Goal: Task Accomplishment & Management: Complete application form

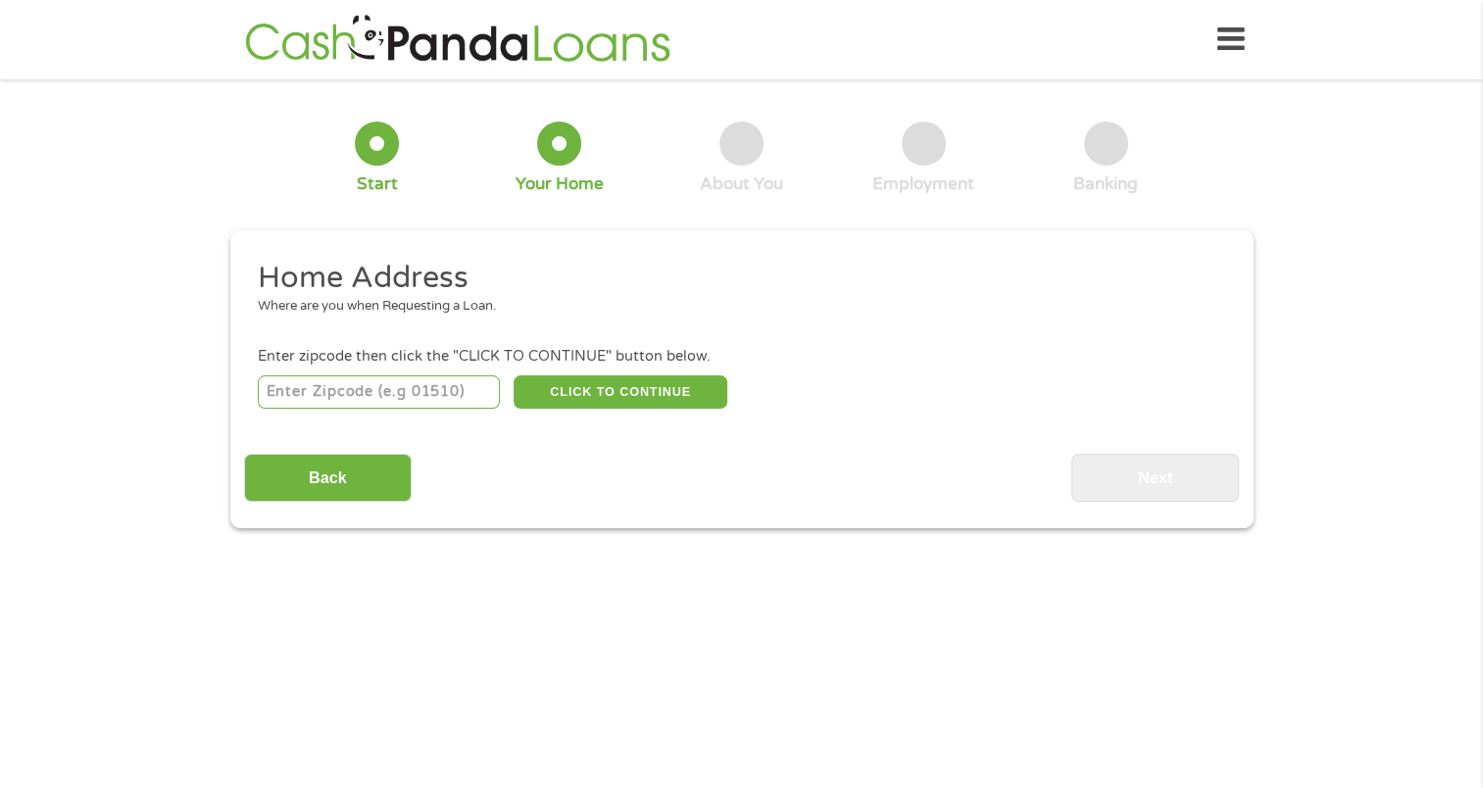
click at [290, 399] on input "number" at bounding box center [379, 391] width 242 height 33
type input "43235"
click at [630, 398] on button "CLICK TO CONTINUE" at bounding box center [620, 391] width 214 height 33
type input "43235"
type input "Columbus"
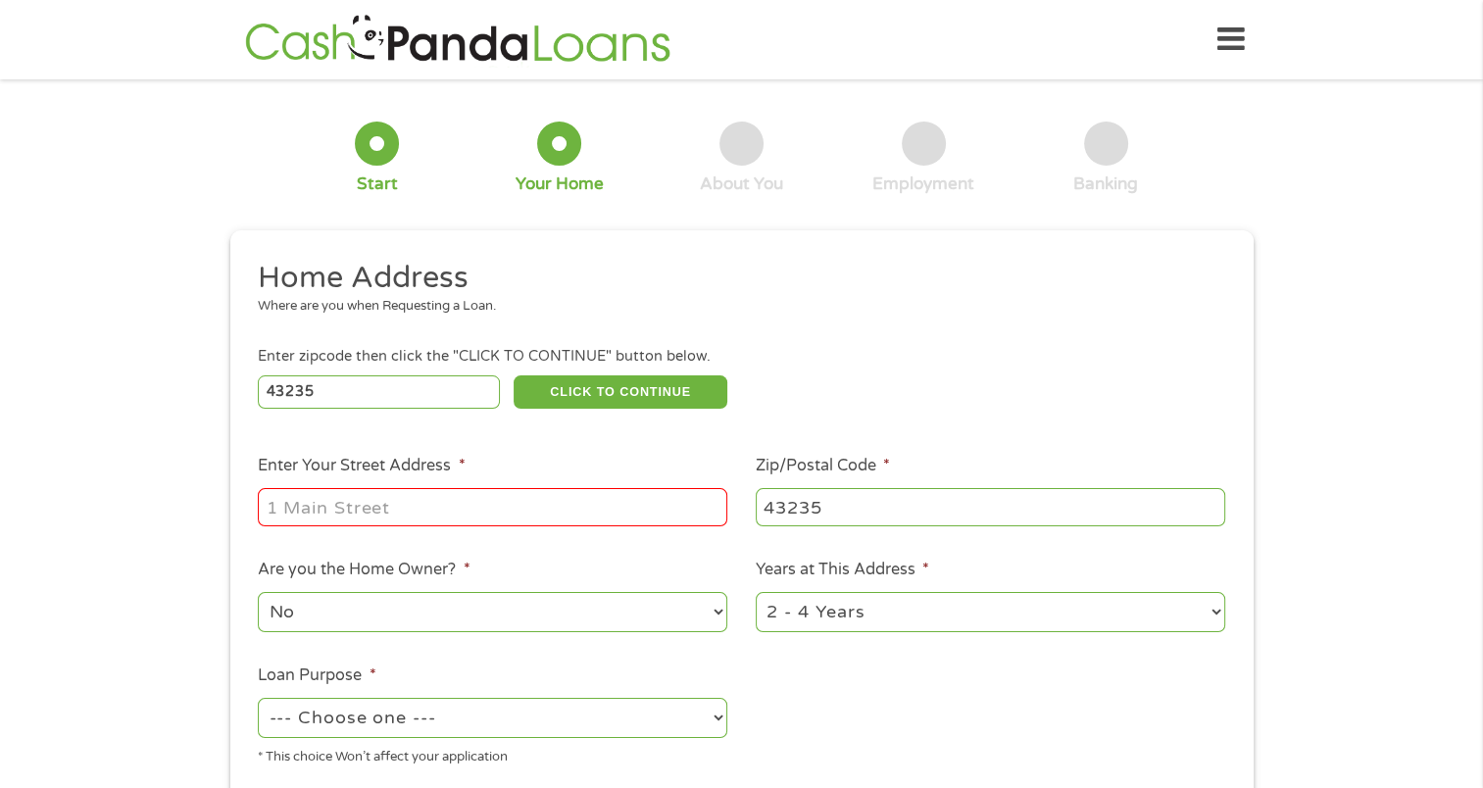
drag, startPoint x: 342, startPoint y: 502, endPoint x: 345, endPoint y: 513, distance: 12.1
click at [343, 507] on input "Enter Your Street Address *" at bounding box center [492, 506] width 469 height 37
type input "[STREET_ADDRESS]"
click at [912, 623] on select "1 Year or less 1 - 2 Years 2 - 4 Years Over 4 Years" at bounding box center [989, 612] width 469 height 40
select select "60months"
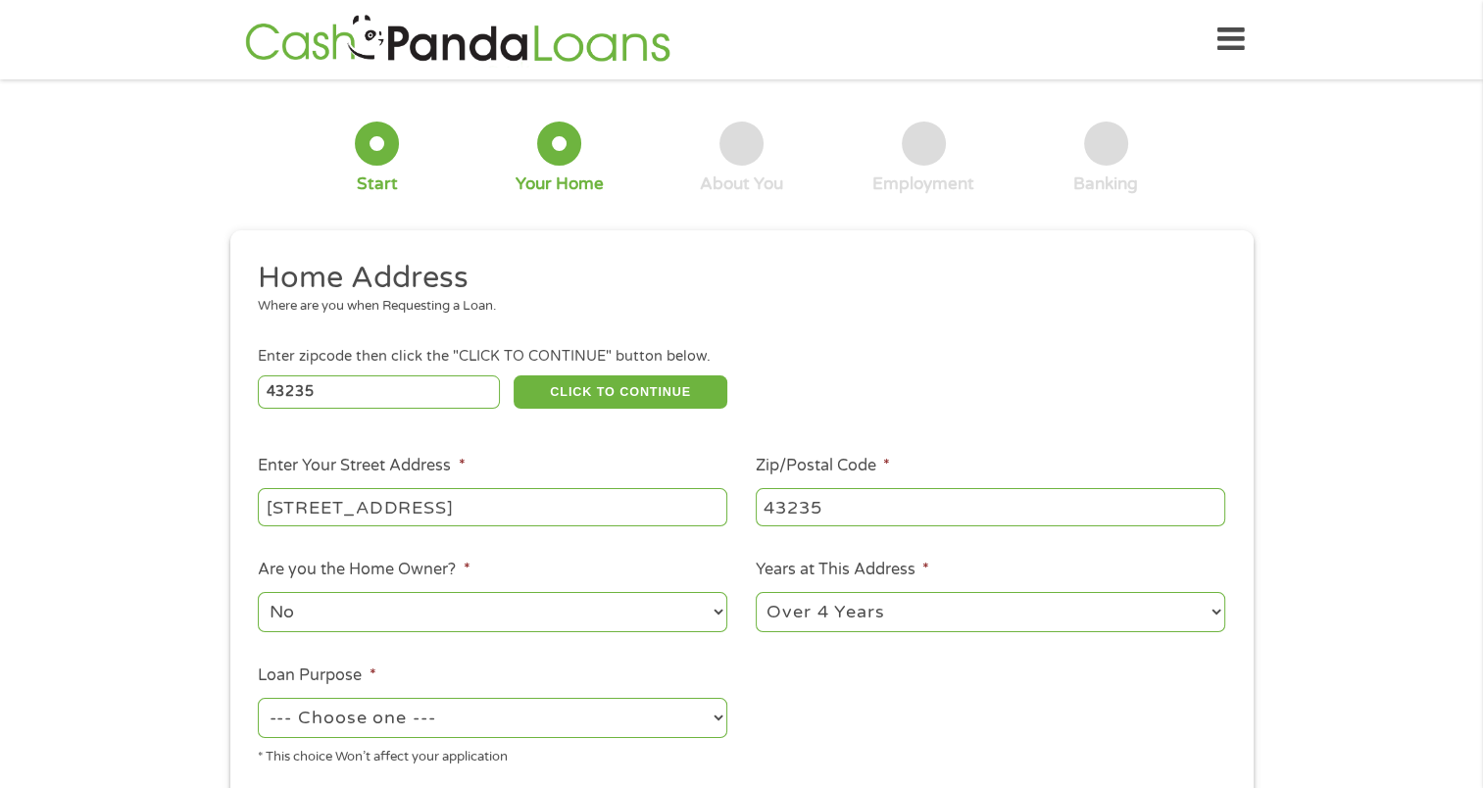
click at [755, 594] on select "1 Year or less 1 - 2 Years 2 - 4 Years Over 4 Years" at bounding box center [989, 612] width 469 height 40
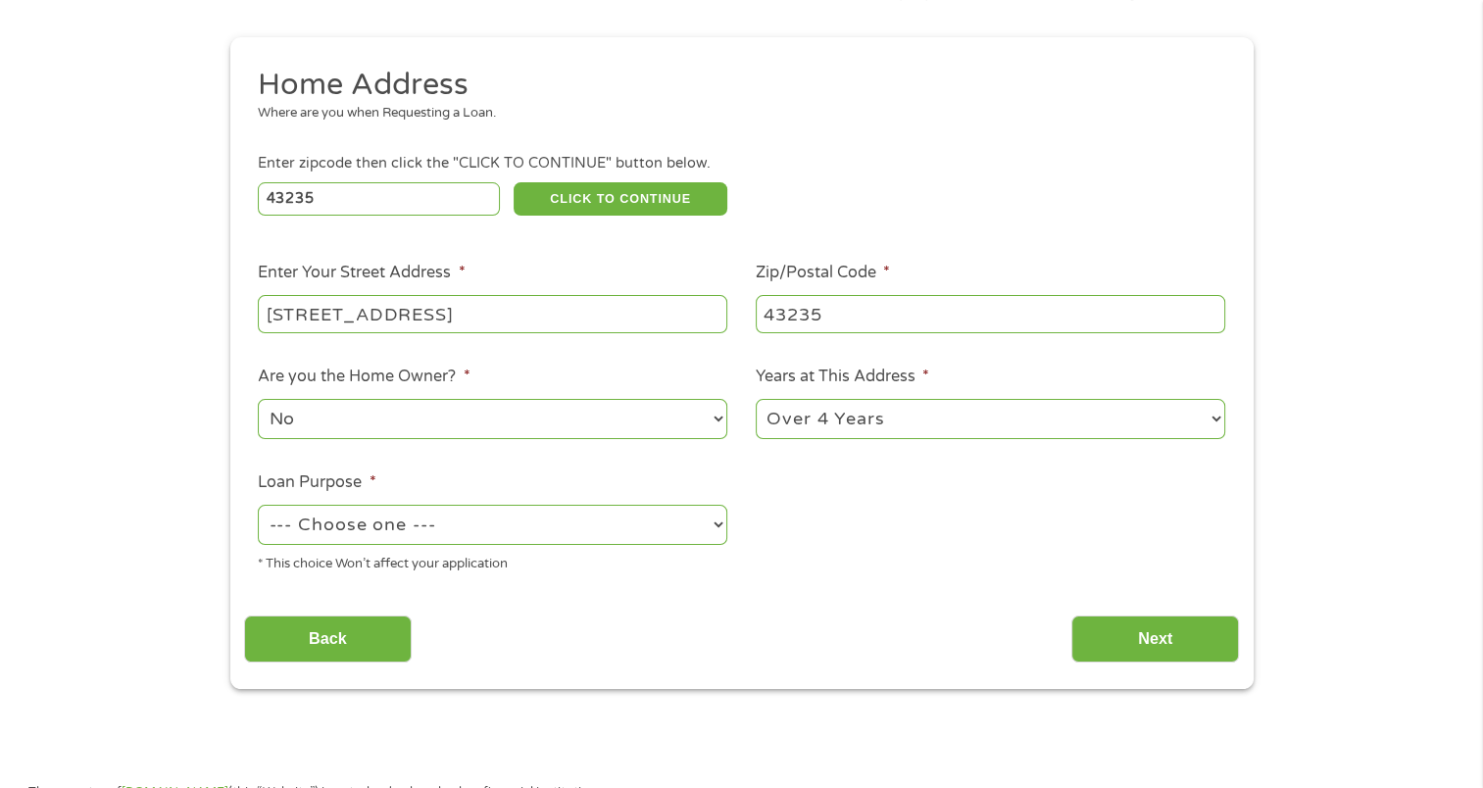
scroll to position [196, 0]
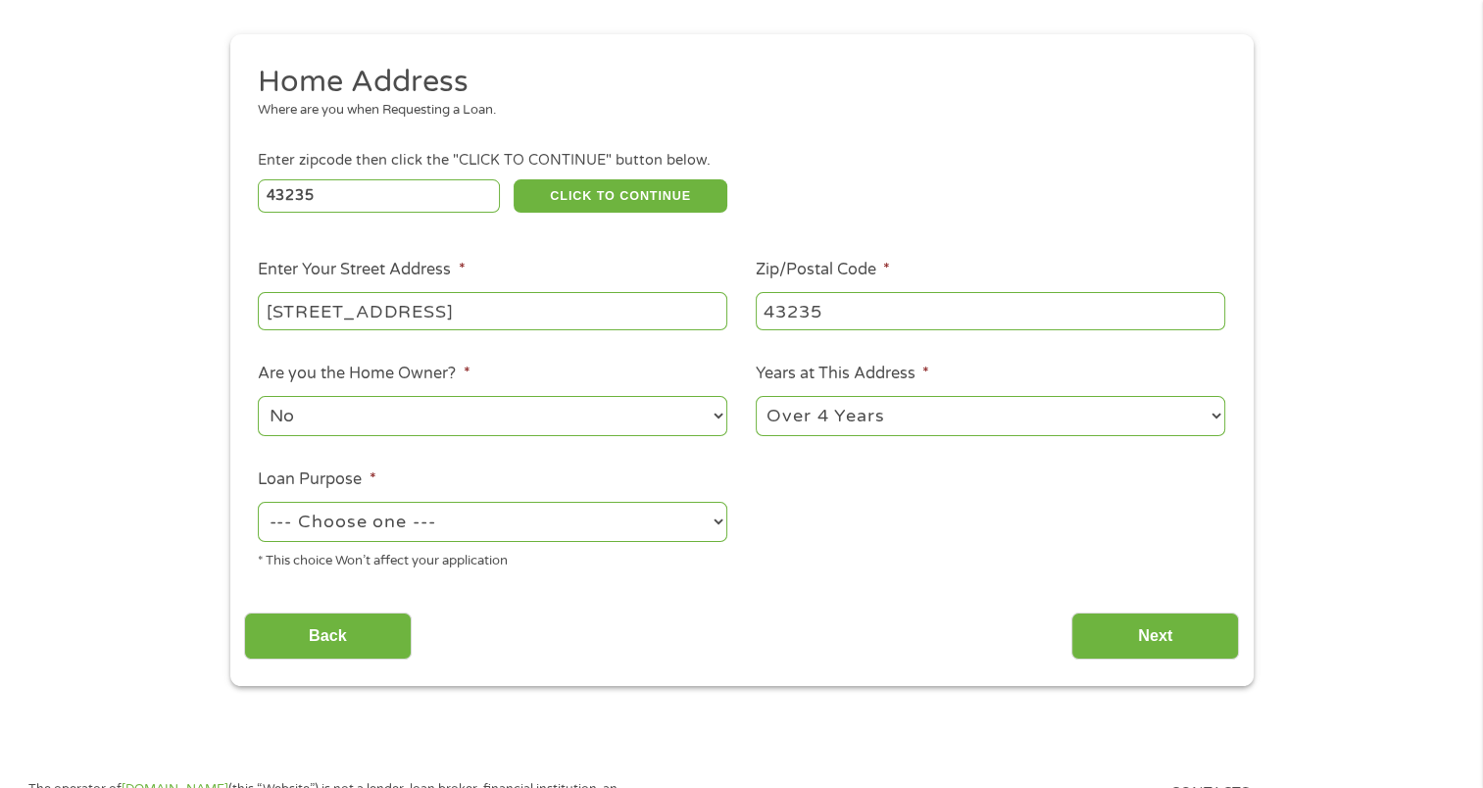
click at [430, 525] on select "--- Choose one --- Pay Bills Debt Consolidation Home Improvement Major Purchase…" at bounding box center [492, 522] width 469 height 40
select select "debtconsolidation"
click at [258, 504] on select "--- Choose one --- Pay Bills Debt Consolidation Home Improvement Major Purchase…" at bounding box center [492, 522] width 469 height 40
click at [1160, 640] on input "Next" at bounding box center [1155, 636] width 168 height 48
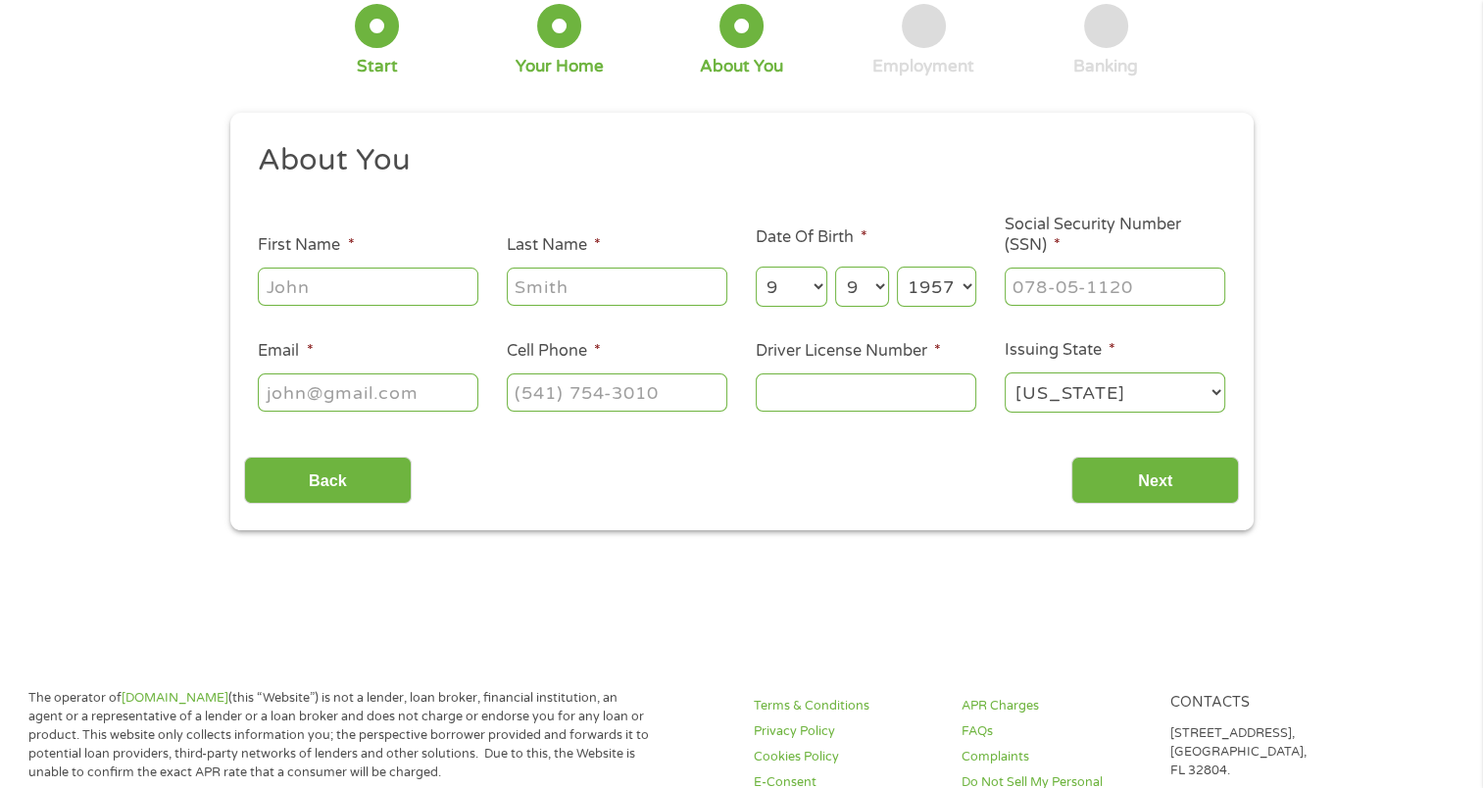
scroll to position [0, 0]
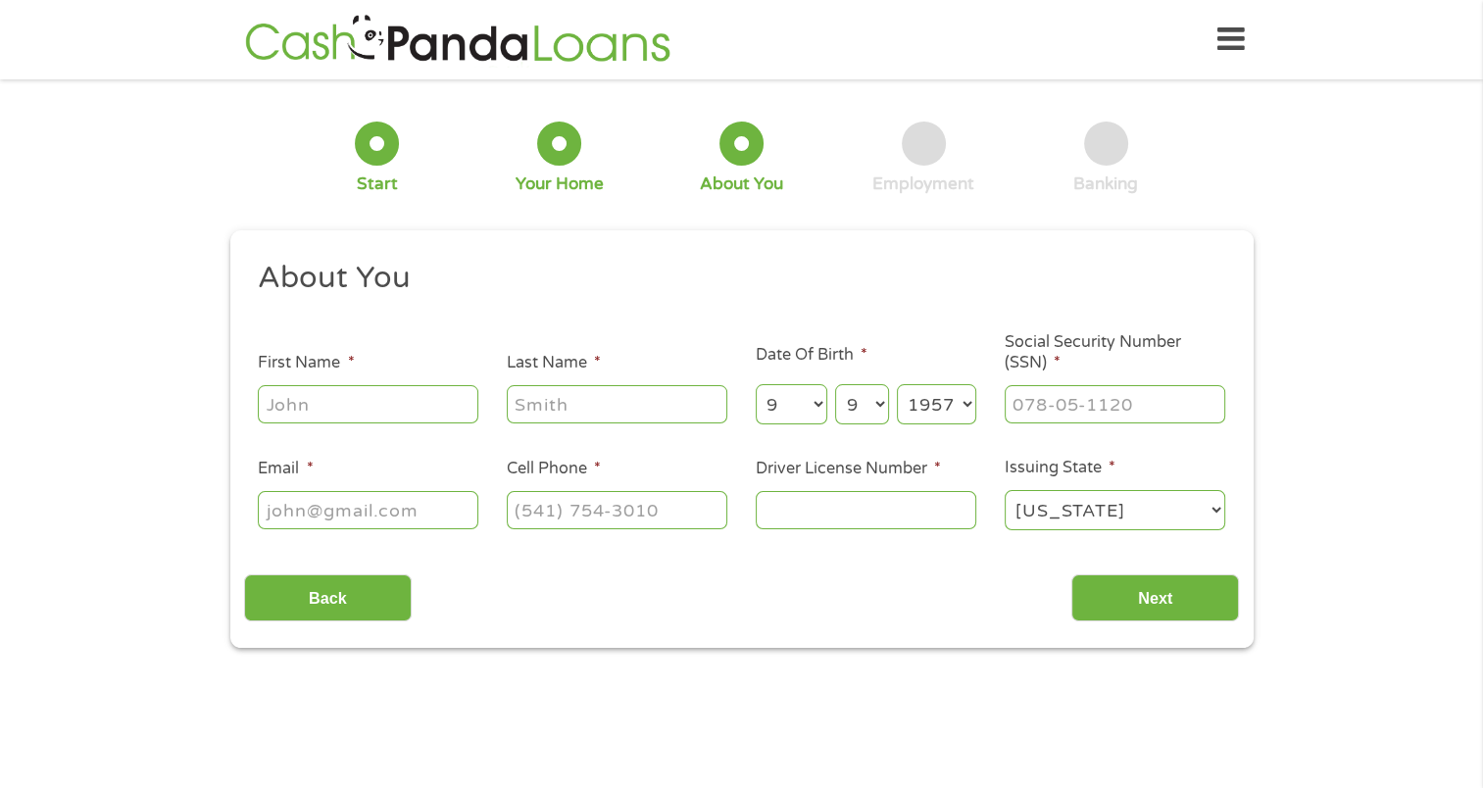
click at [337, 400] on input "First Name *" at bounding box center [368, 403] width 220 height 37
type input "[PERSON_NAME]"
type input "[EMAIL_ADDRESS][DOMAIN_NAME]"
type input "[PHONE_NUMBER]"
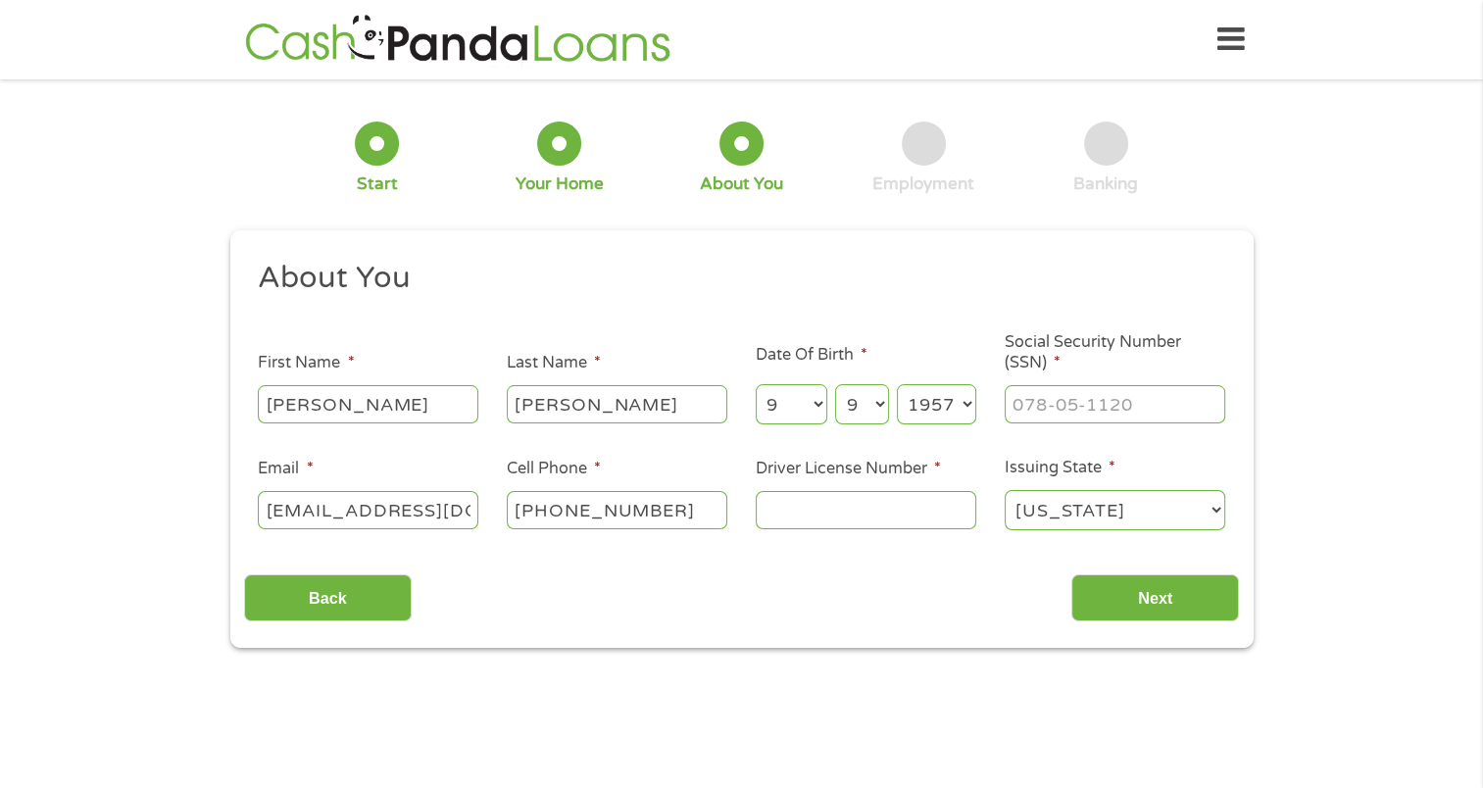
click at [945, 404] on select "Year [DATE] 2006 2005 2004 2003 2002 2001 2000 1999 1998 1997 1996 1995 1994 19…" at bounding box center [936, 404] width 79 height 40
click at [1031, 400] on input "___-__-____" at bounding box center [1114, 403] width 220 height 37
type input "288-52-8775"
click at [776, 511] on input "Driver License Number *" at bounding box center [865, 509] width 220 height 37
type input "rr840713"
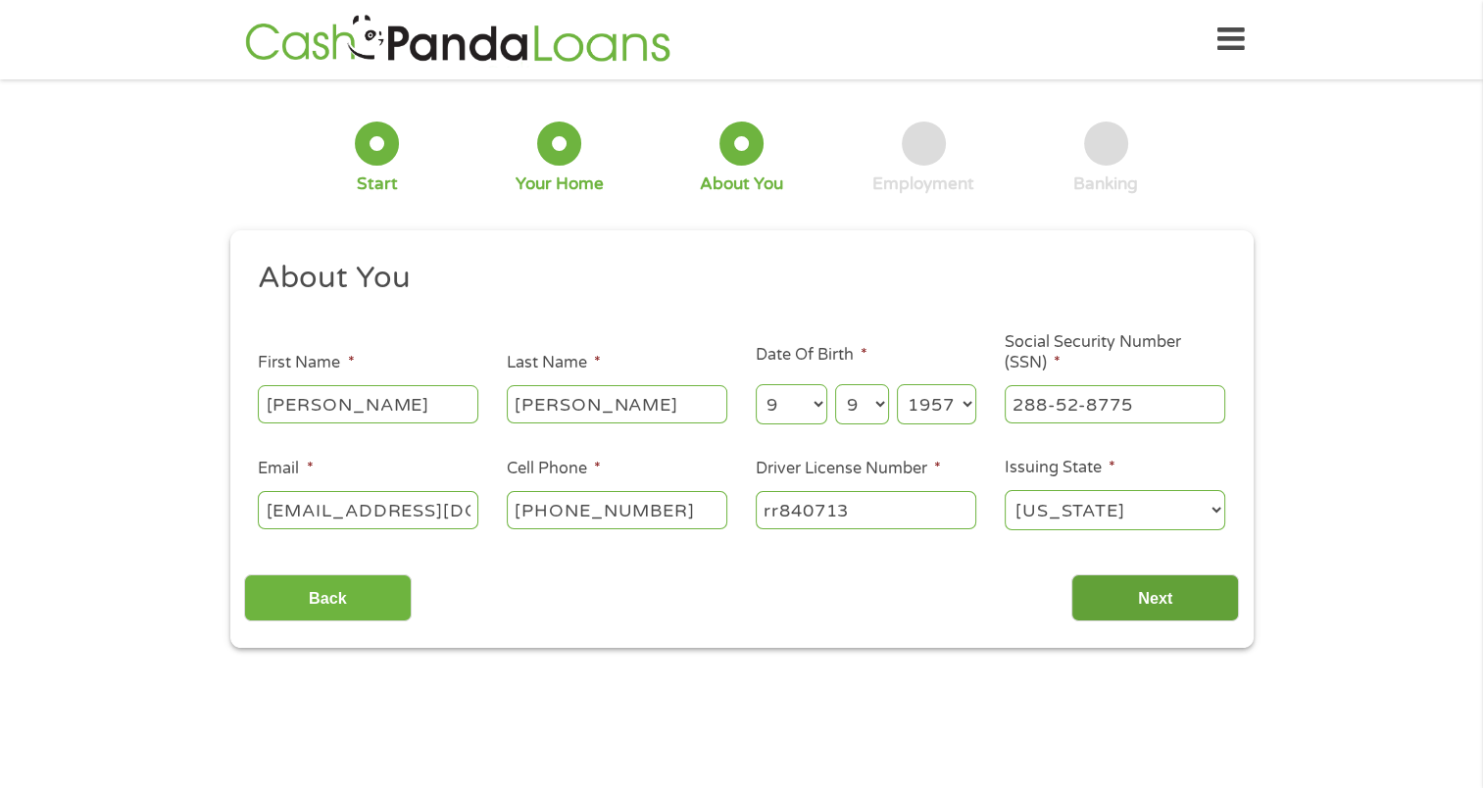
click at [1121, 608] on input "Next" at bounding box center [1155, 598] width 168 height 48
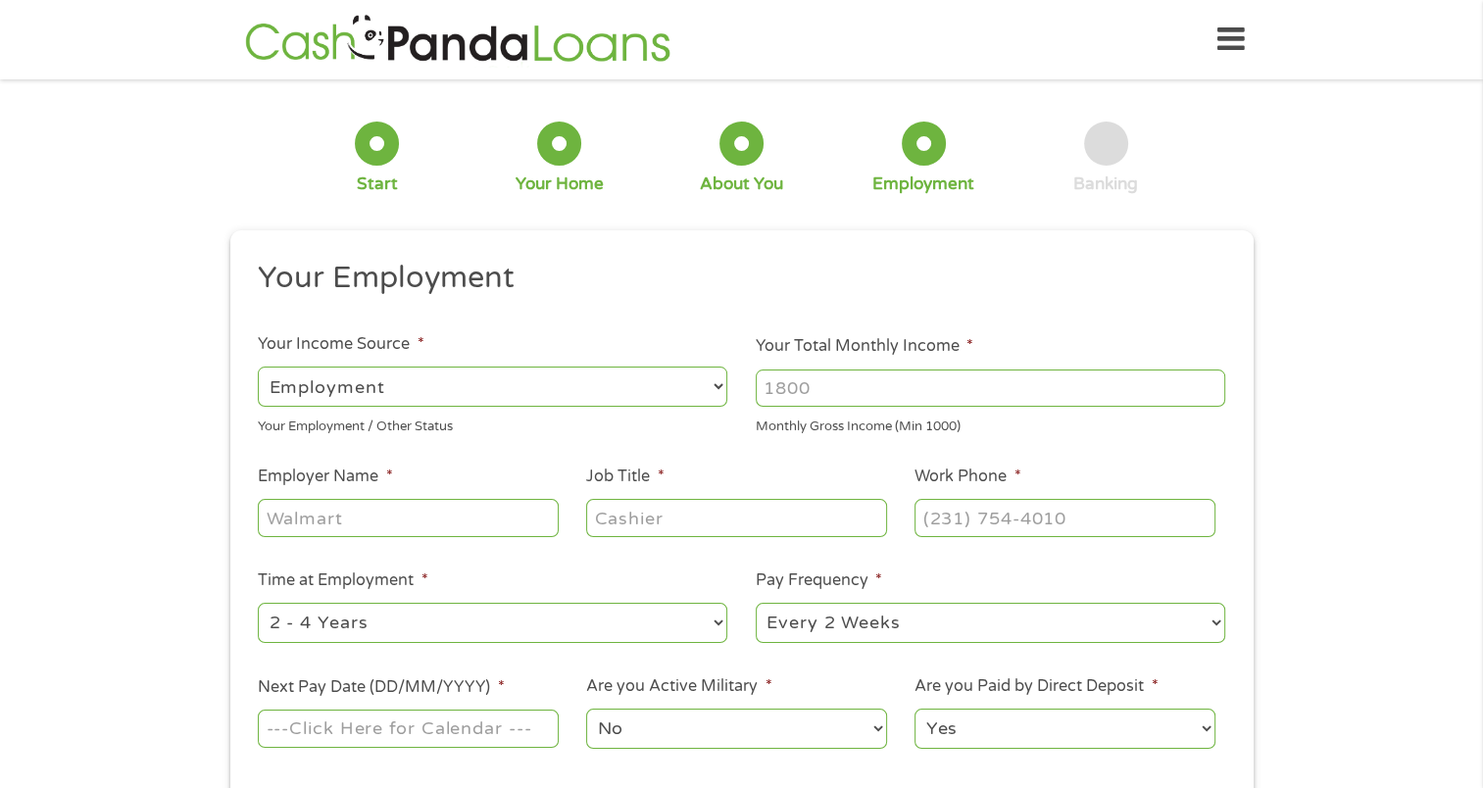
scroll to position [8, 8]
click at [792, 396] on input "Your Total Monthly Income *" at bounding box center [989, 387] width 469 height 37
type input "5000"
drag, startPoint x: 343, startPoint y: 511, endPoint x: 344, endPoint y: 521, distance: 10.8
click at [344, 516] on input "Employer Name *" at bounding box center [408, 517] width 300 height 37
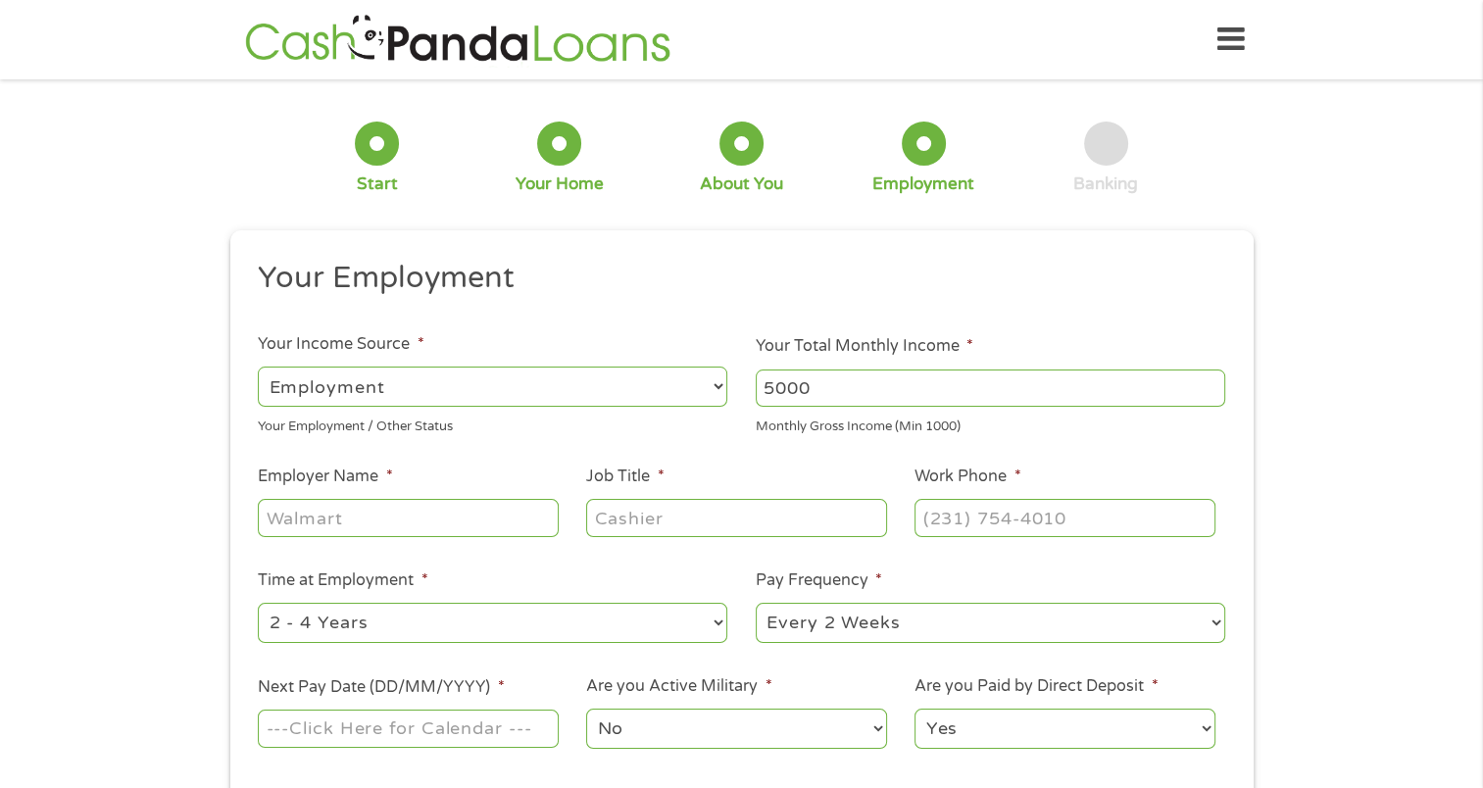
click at [279, 519] on input "Employer Name *" at bounding box center [408, 517] width 300 height 37
type input "[US_STATE] Capital Mortgage"
click at [684, 515] on input "Job Title *" at bounding box center [736, 517] width 300 height 37
type input "mortgage broker"
click at [924, 522] on input "(___) ___-____" at bounding box center [1064, 517] width 300 height 37
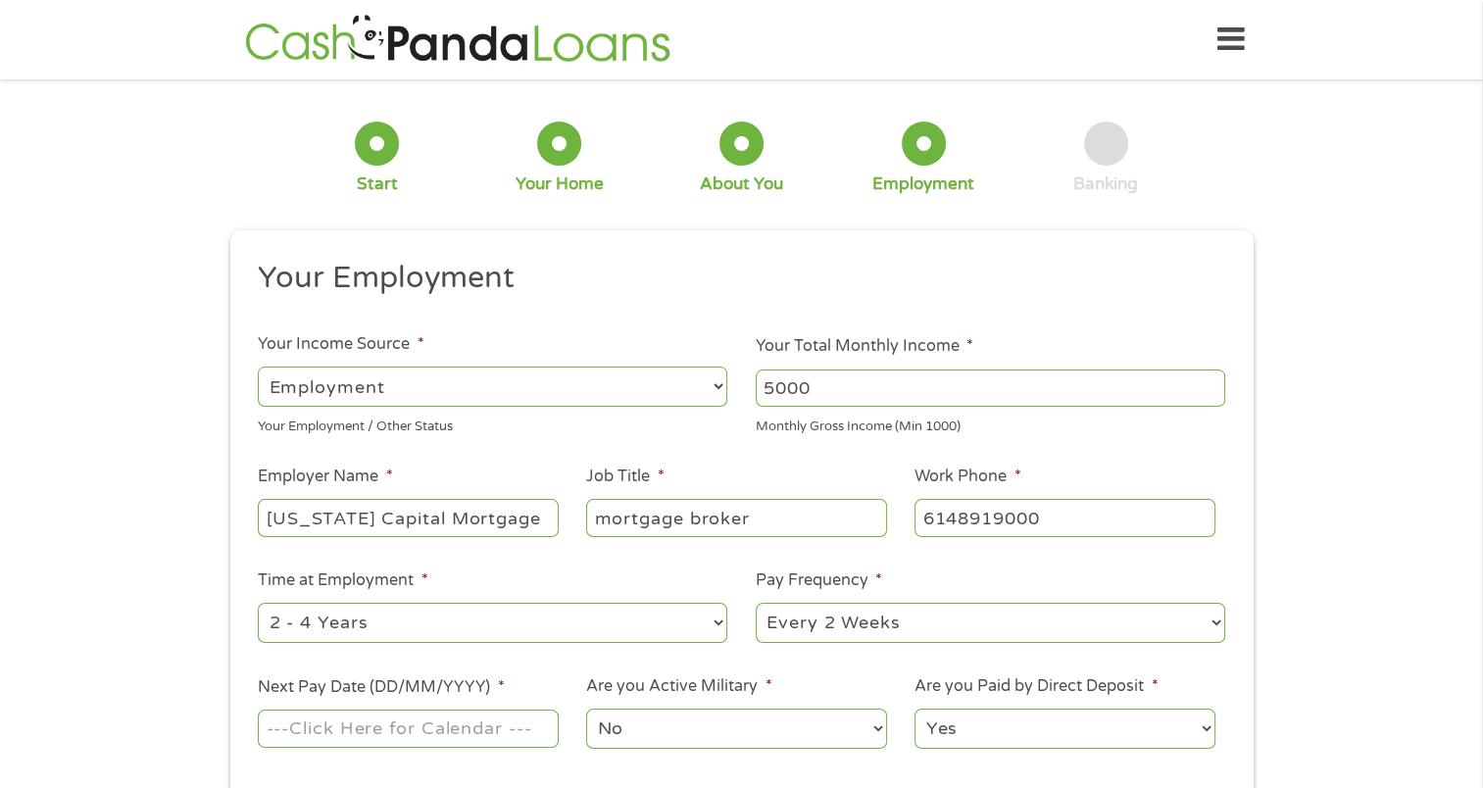
type input "[PHONE_NUMBER]"
click at [450, 619] on select "--- Choose one --- 1 Year or less 1 - 2 Years 2 - 4 Years Over 4 Years" at bounding box center [492, 623] width 469 height 40
select select "60months"
click at [258, 604] on select "--- Choose one --- 1 Year or less 1 - 2 Years 2 - 4 Years Over 4 Years" at bounding box center [492, 623] width 469 height 40
click at [836, 630] on select "--- Choose one --- Every 2 Weeks Every Week Monthly Semi-Monthly" at bounding box center [989, 623] width 469 height 40
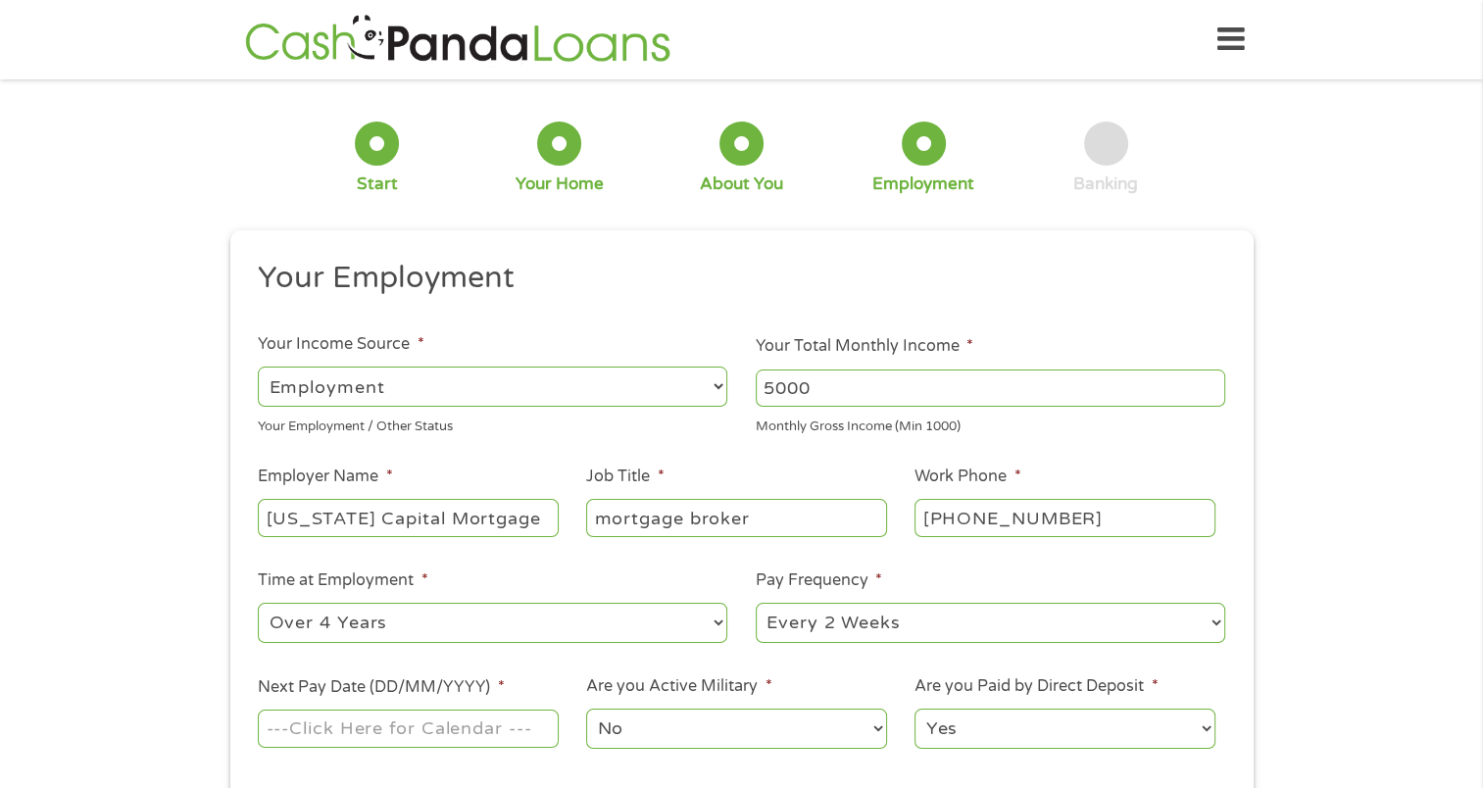
select select "semimonthly"
click at [755, 604] on select "--- Choose one --- Every 2 Weeks Every Week Monthly Semi-Monthly" at bounding box center [989, 623] width 469 height 40
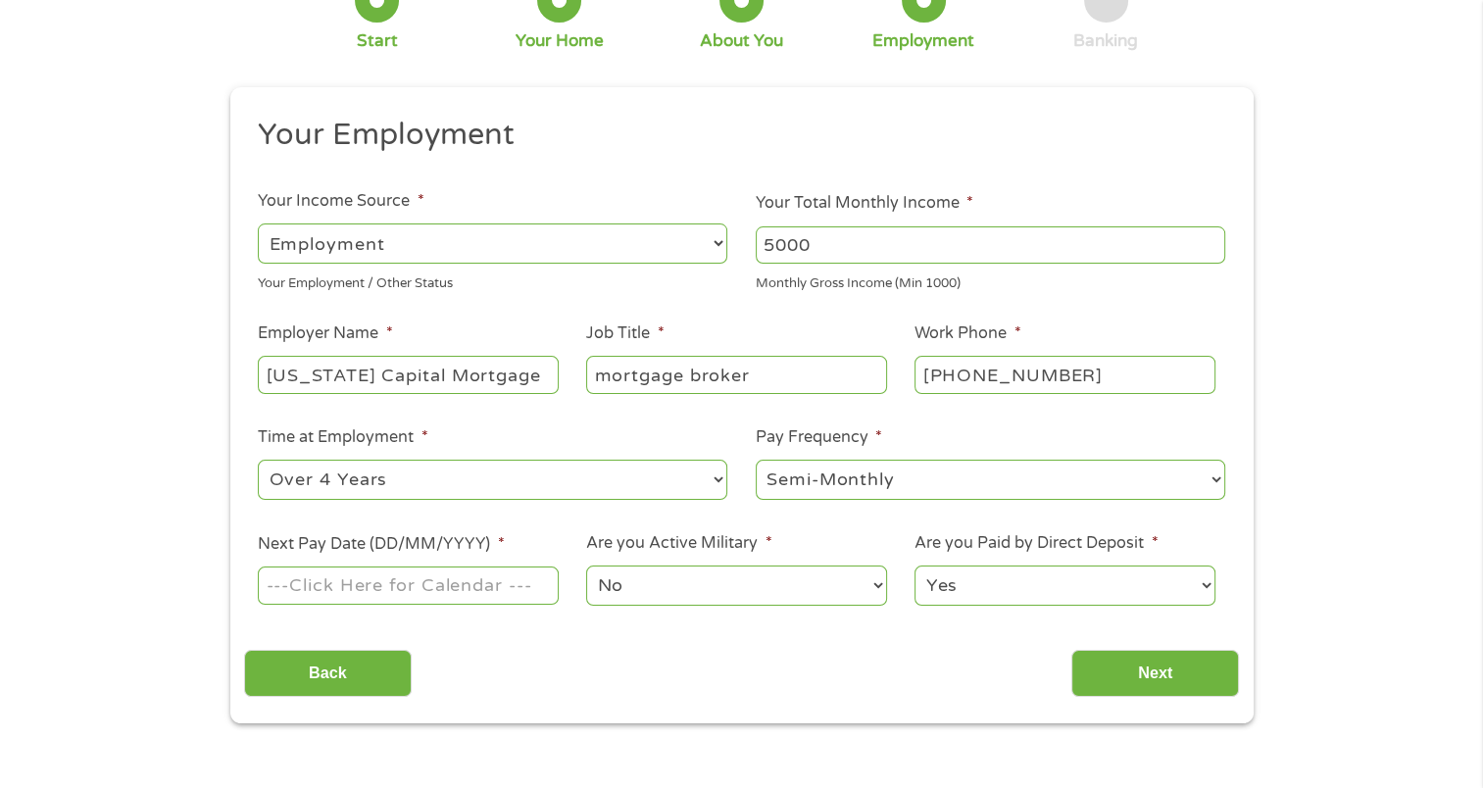
scroll to position [196, 0]
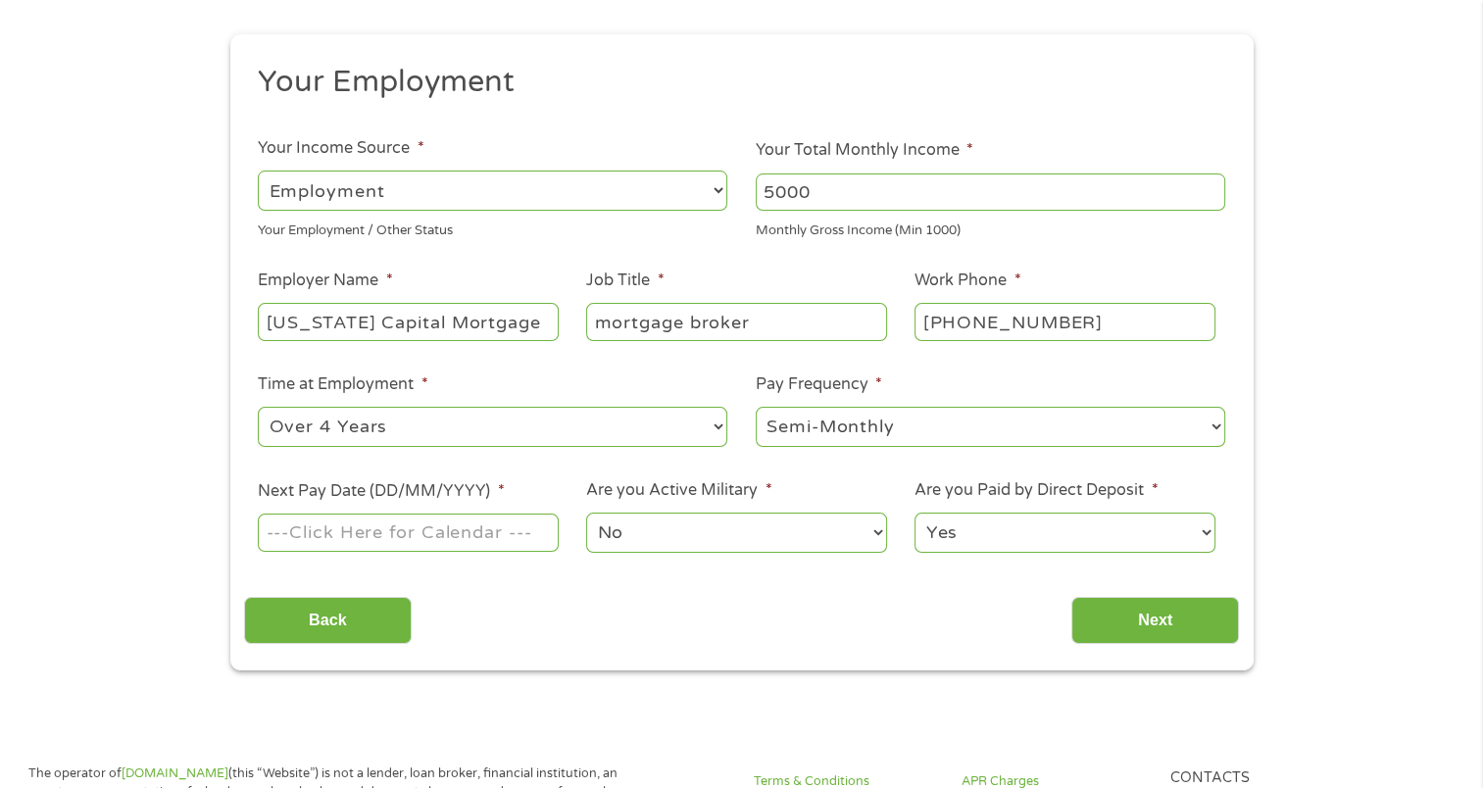
click at [317, 537] on input "Next Pay Date (DD/MM/YYYY) *" at bounding box center [408, 531] width 300 height 37
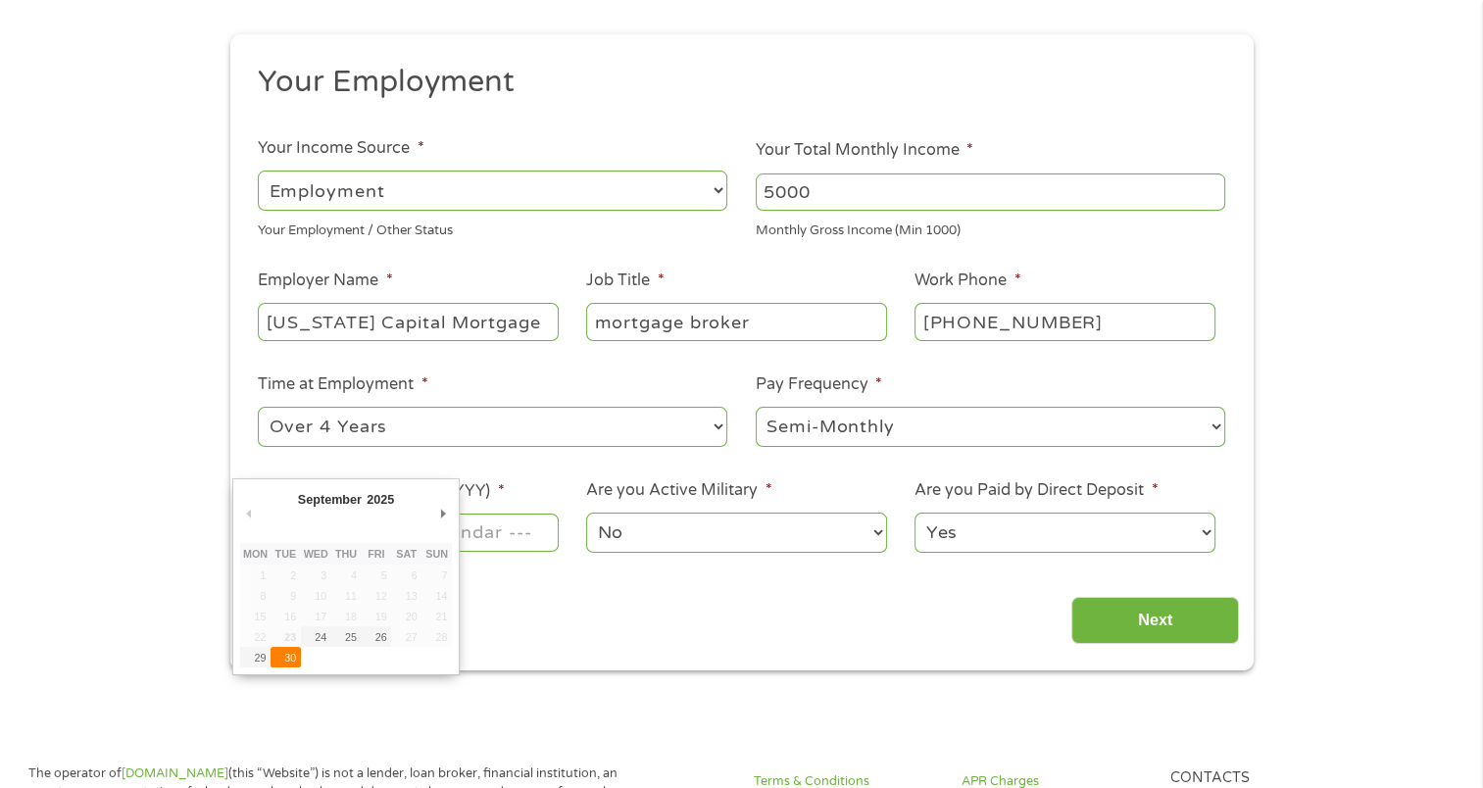
type input "[DATE]"
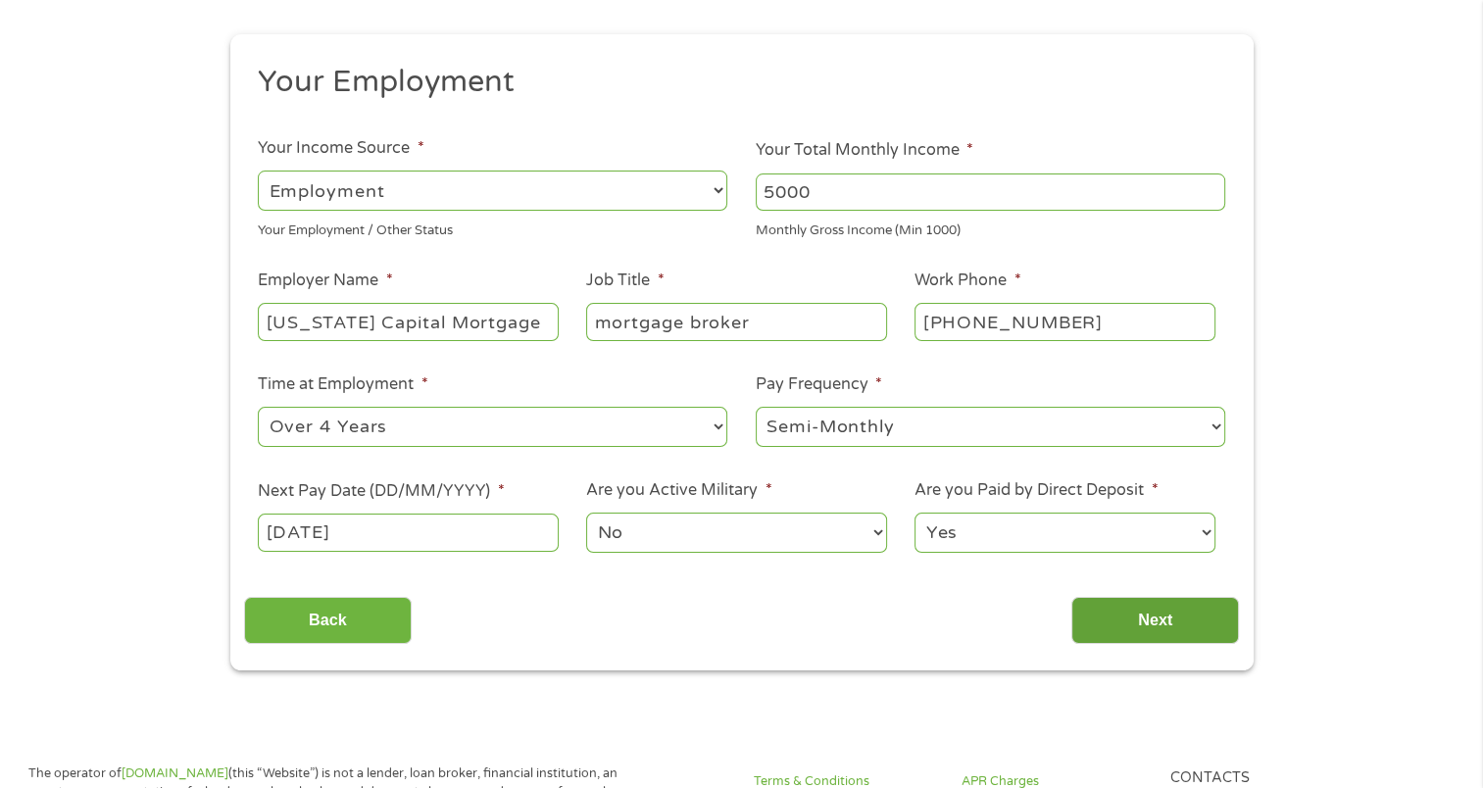
click at [1182, 613] on input "Next" at bounding box center [1155, 621] width 168 height 48
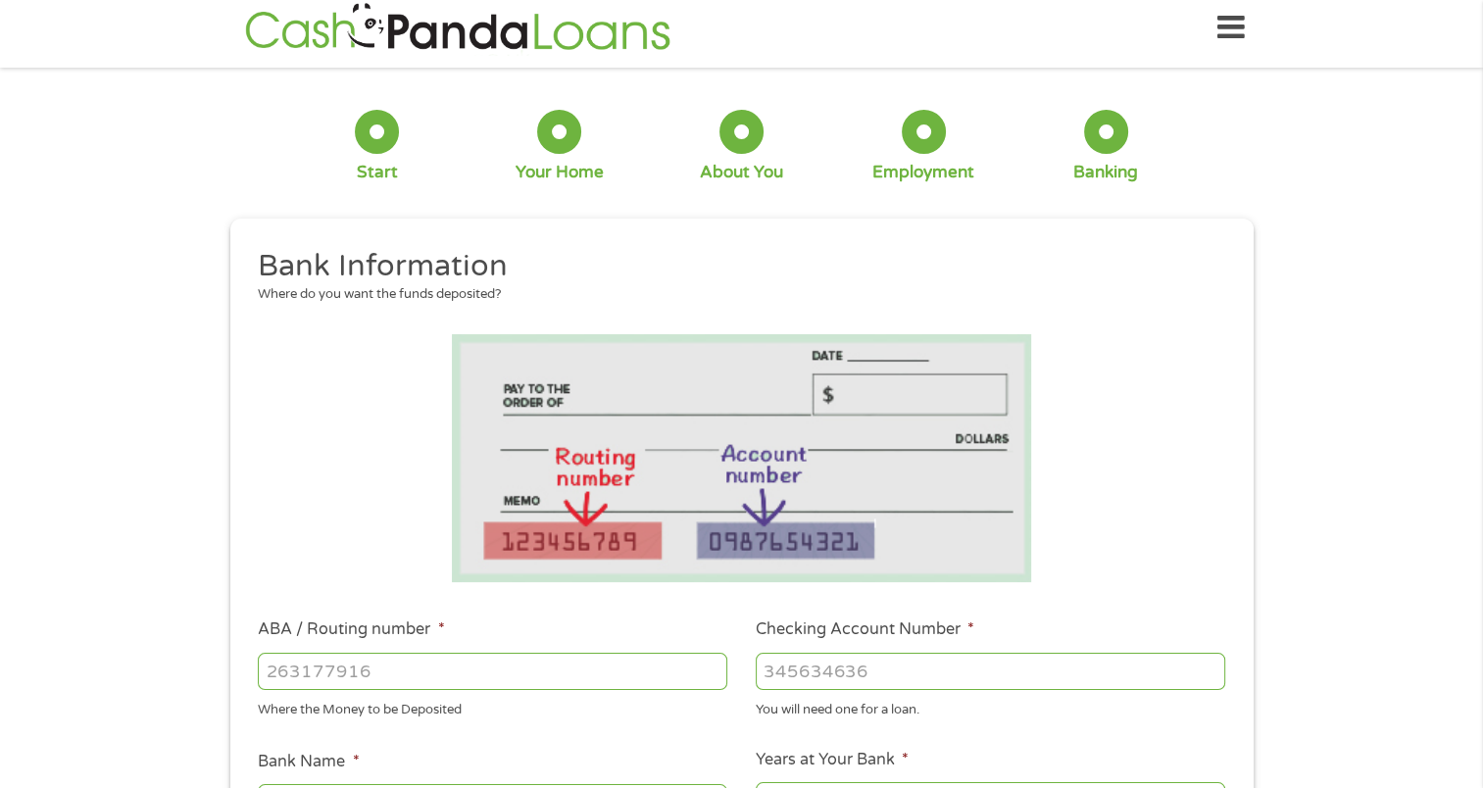
scroll to position [0, 0]
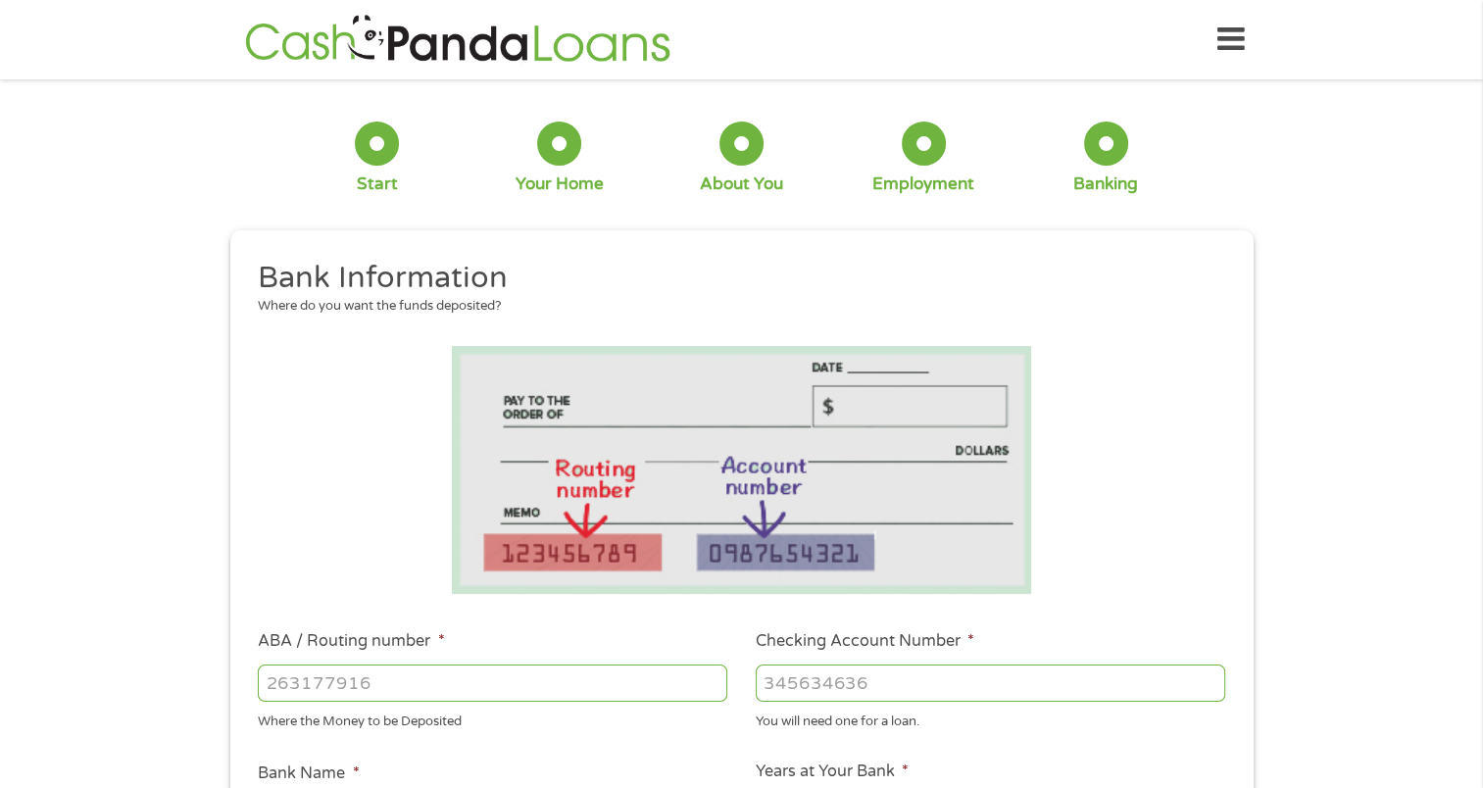
click at [314, 678] on input "ABA / Routing number *" at bounding box center [492, 682] width 469 height 37
click at [317, 708] on div "Where the Money to be Deposited" at bounding box center [492, 719] width 469 height 26
click at [272, 697] on input "ABA / Routing number *" at bounding box center [492, 682] width 469 height 37
type input "044002161"
type input "FIFTH THIRD BANK"
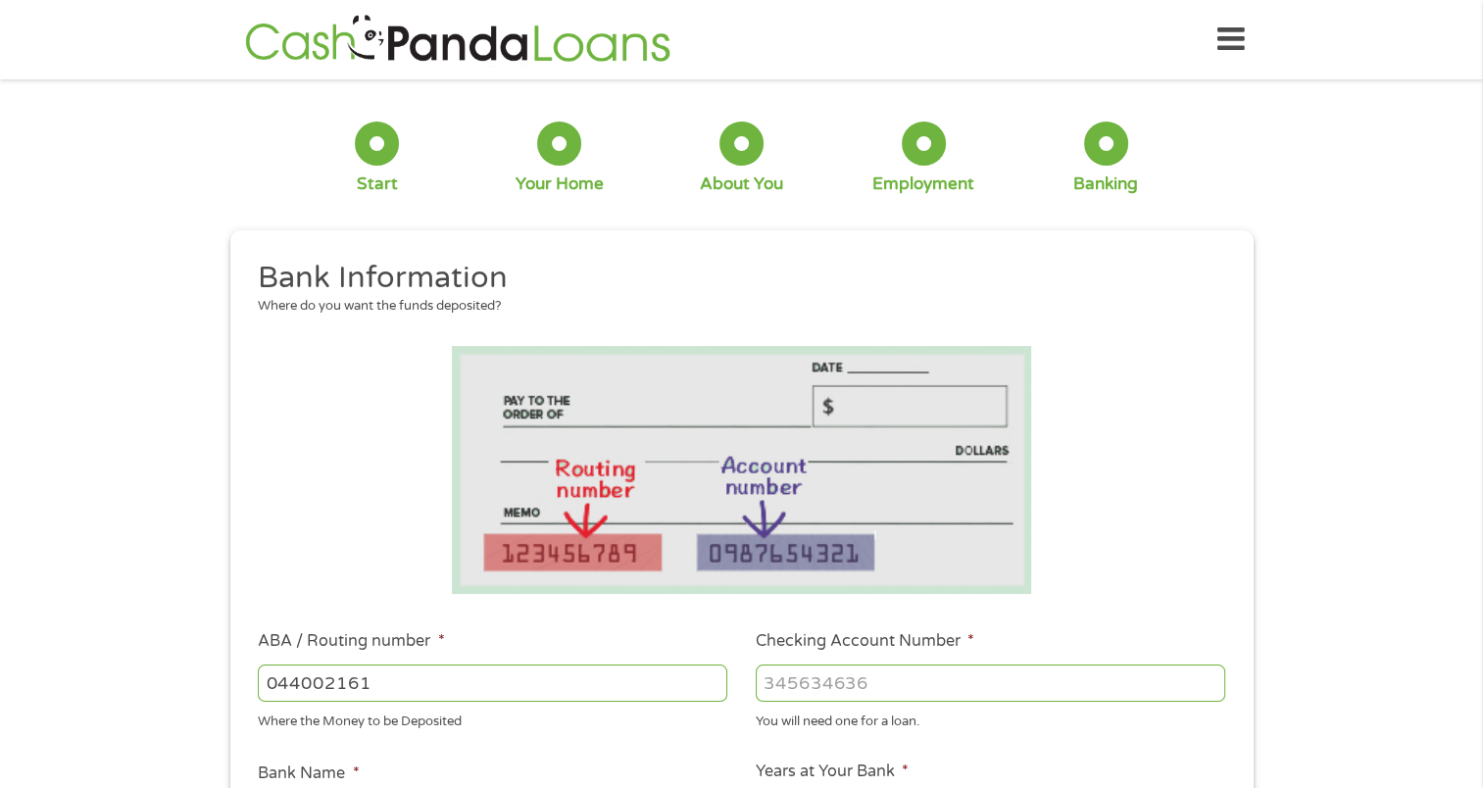
type input "044002161"
click at [772, 685] on input "Checking Account Number *" at bounding box center [989, 682] width 469 height 37
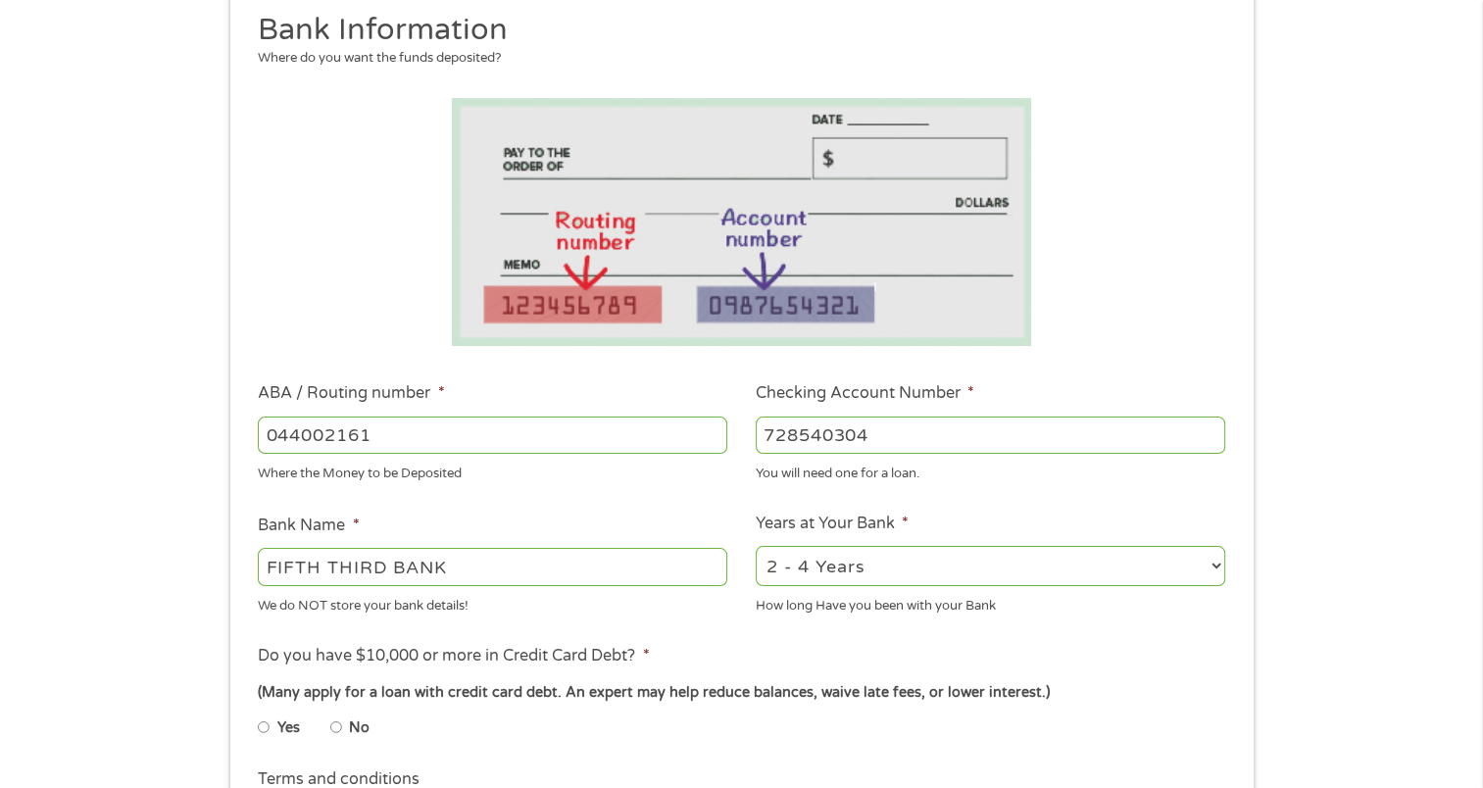
scroll to position [294, 0]
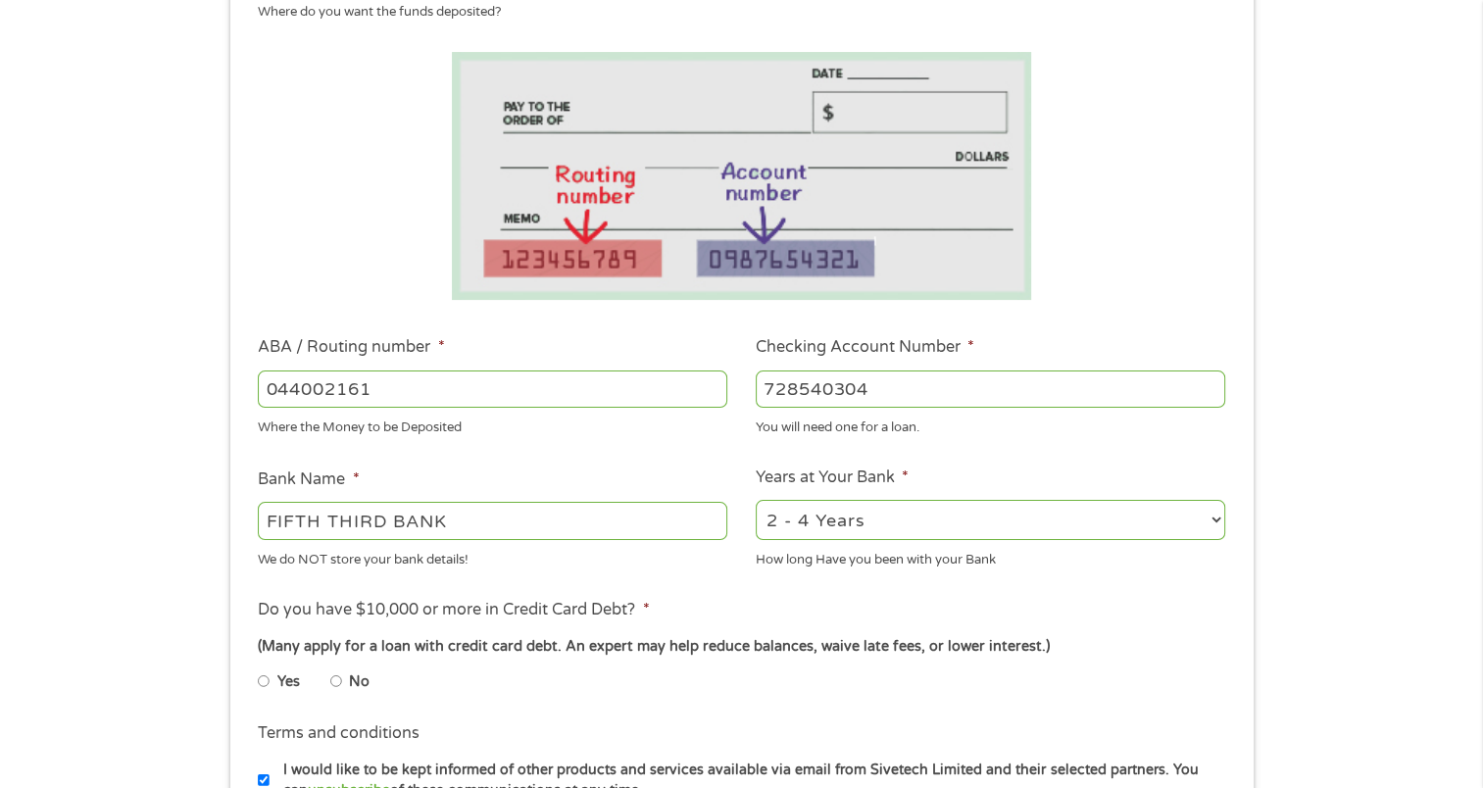
type input "728540304"
click at [972, 518] on select "2 - 4 Years 6 - 12 Months 1 - 2 Years Over 4 Years" at bounding box center [989, 520] width 469 height 40
select select "60months"
click at [755, 501] on select "2 - 4 Years 6 - 12 Months 1 - 2 Years Over 4 Years" at bounding box center [989, 520] width 469 height 40
click at [260, 682] on input "Yes" at bounding box center [264, 680] width 12 height 31
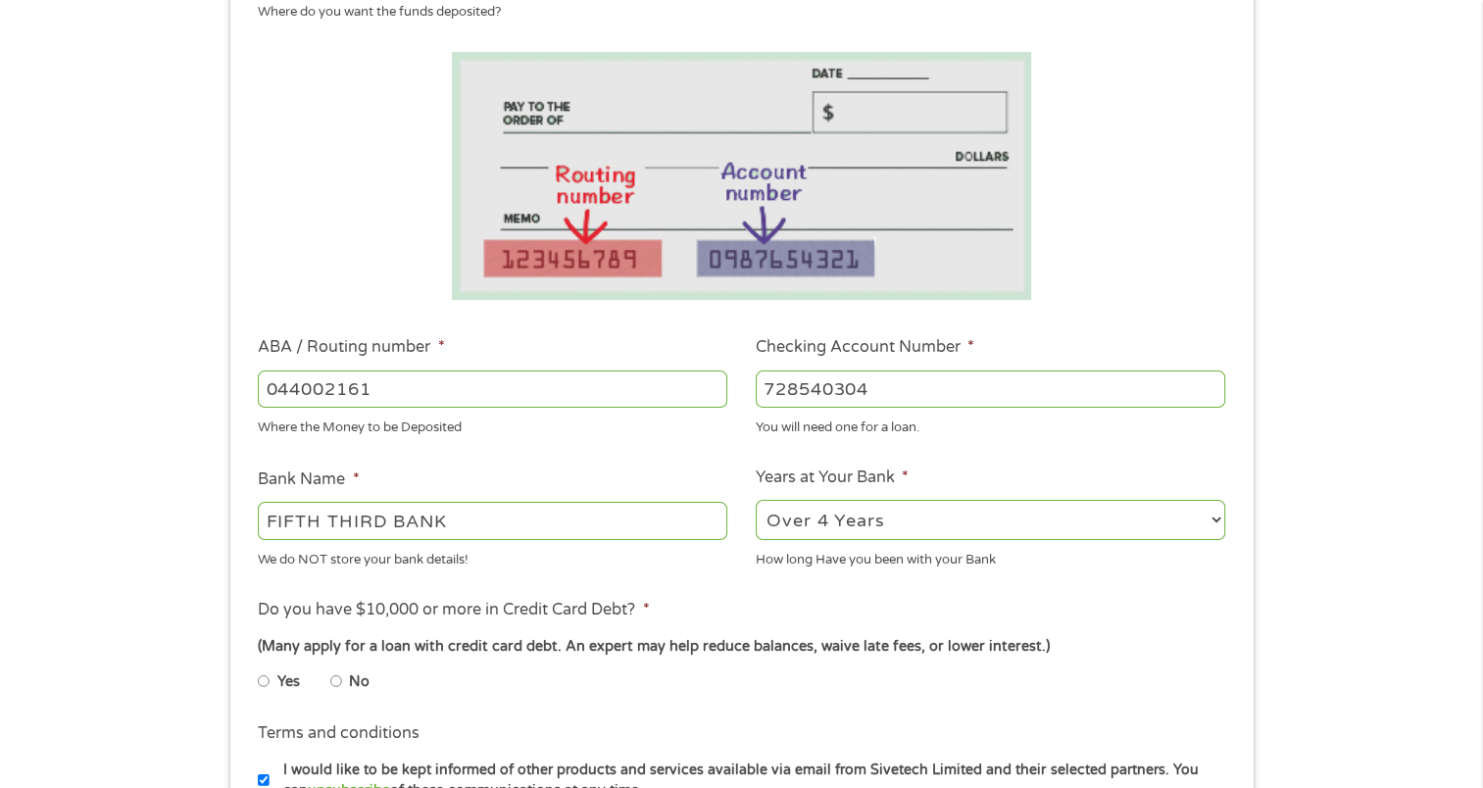
radio input "true"
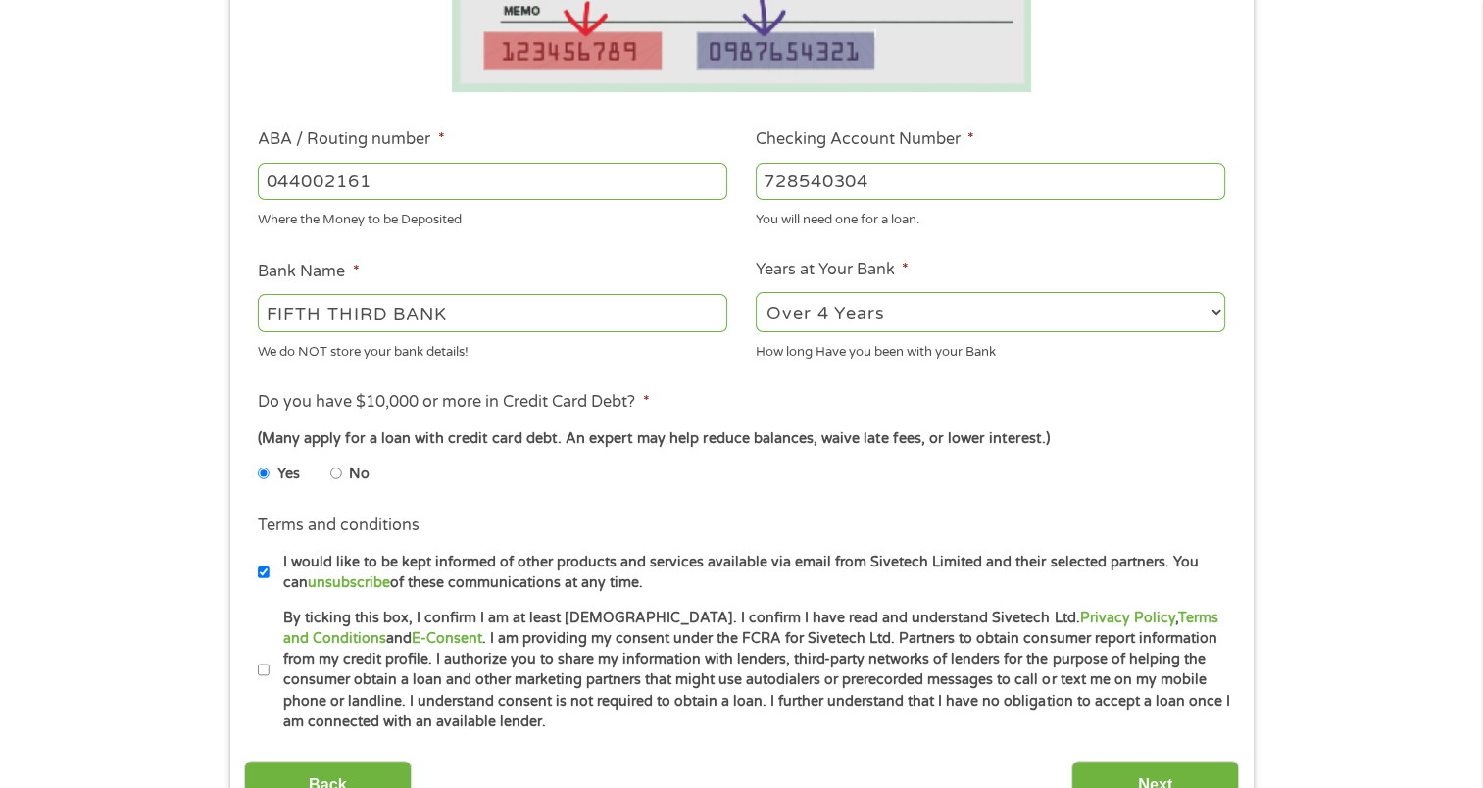
scroll to position [588, 0]
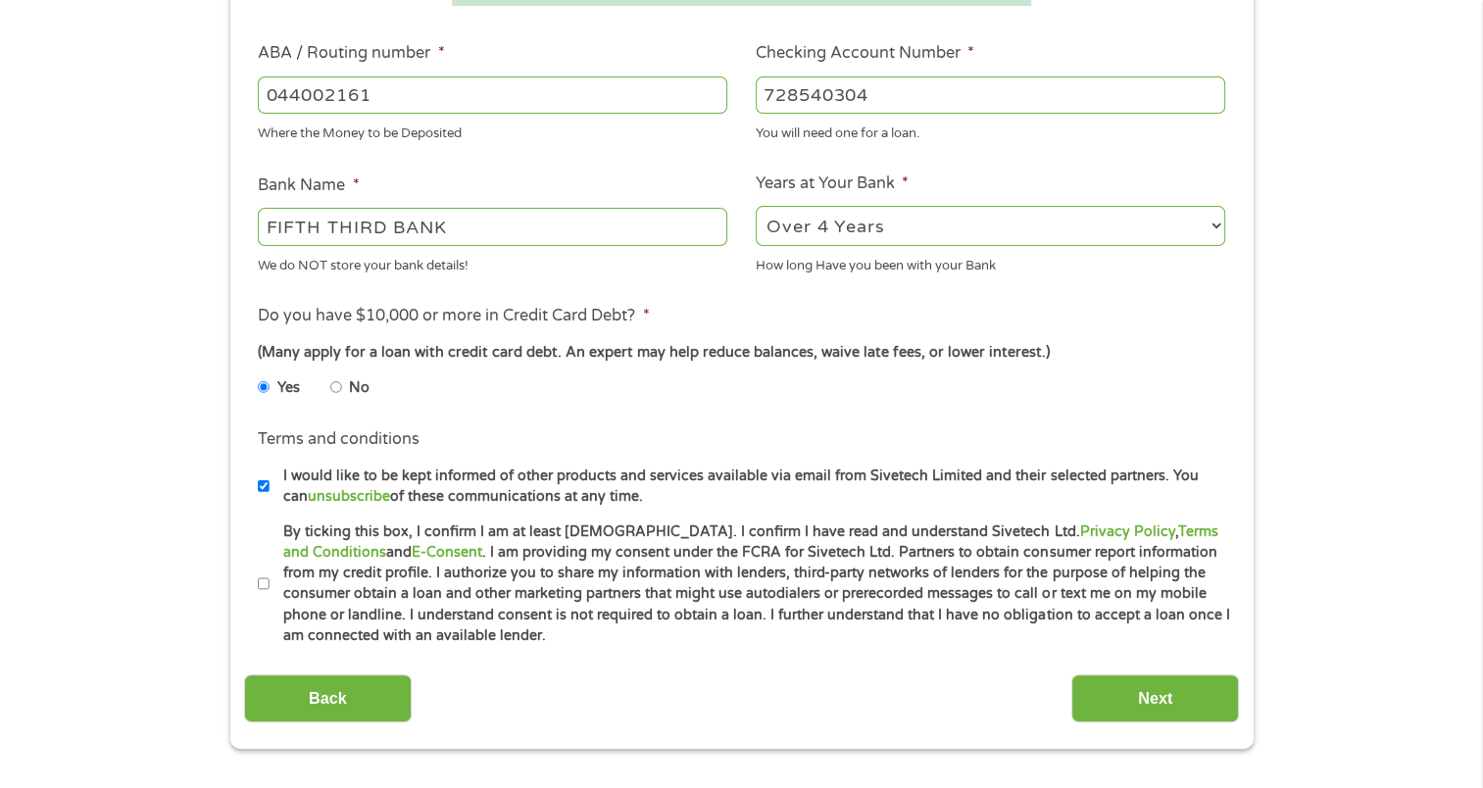
click at [263, 584] on input "By ticking this box, I confirm I am at least [DEMOGRAPHIC_DATA]. I confirm I ha…" at bounding box center [264, 583] width 12 height 31
checkbox input "true"
click at [1165, 705] on input "Next" at bounding box center [1155, 698] width 168 height 48
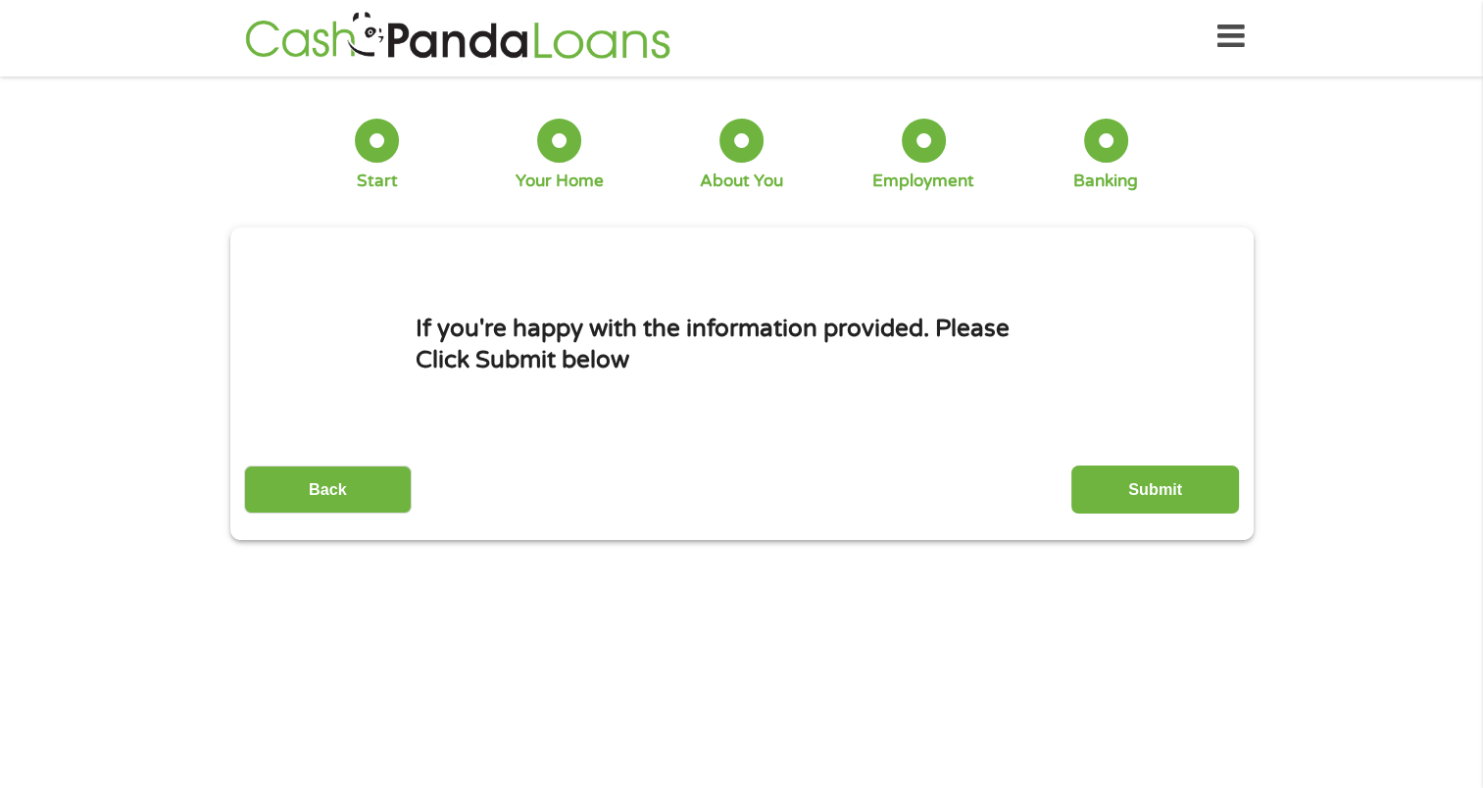
scroll to position [0, 0]
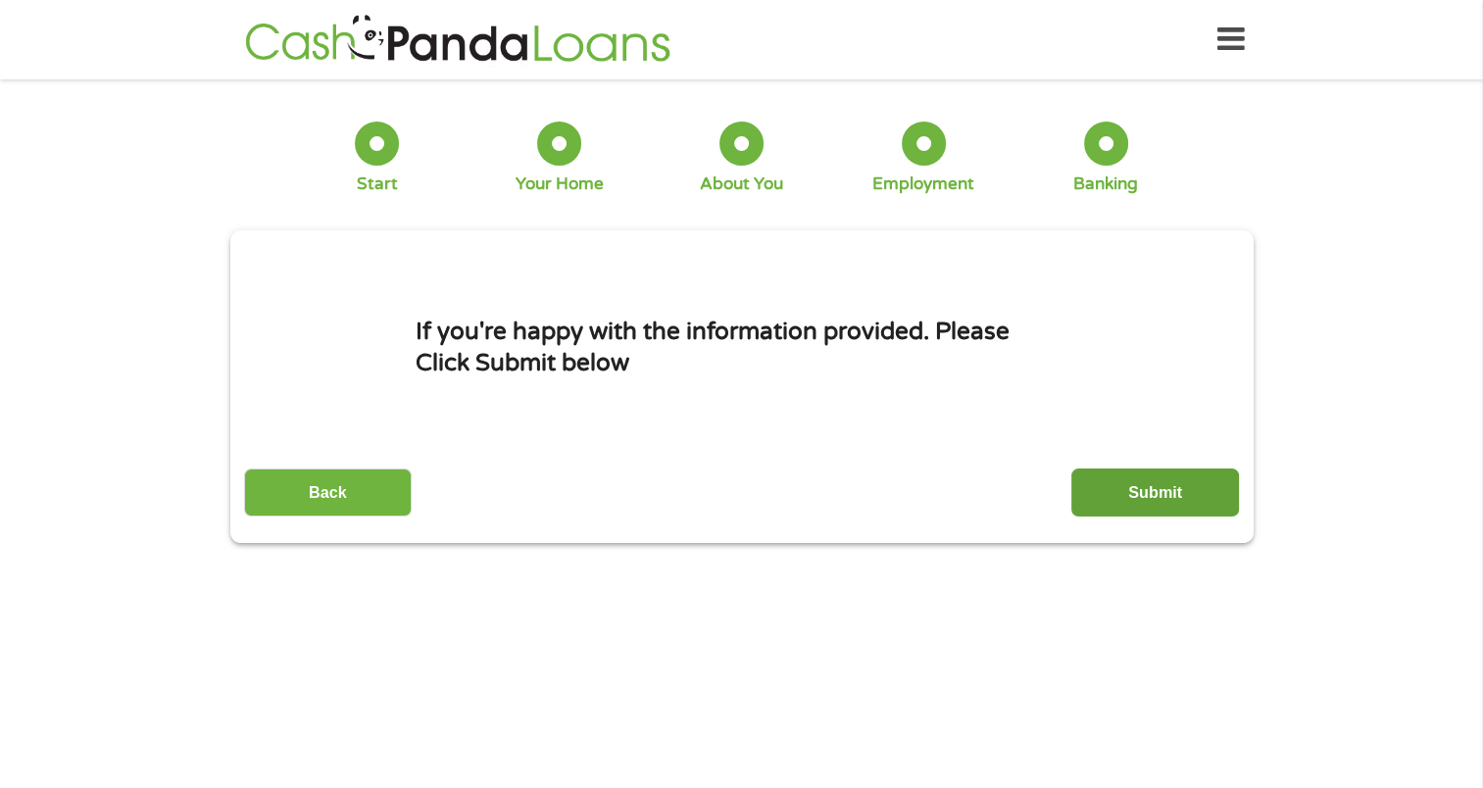
click at [1152, 490] on input "Submit" at bounding box center [1155, 492] width 168 height 48
